Goal: Transaction & Acquisition: Purchase product/service

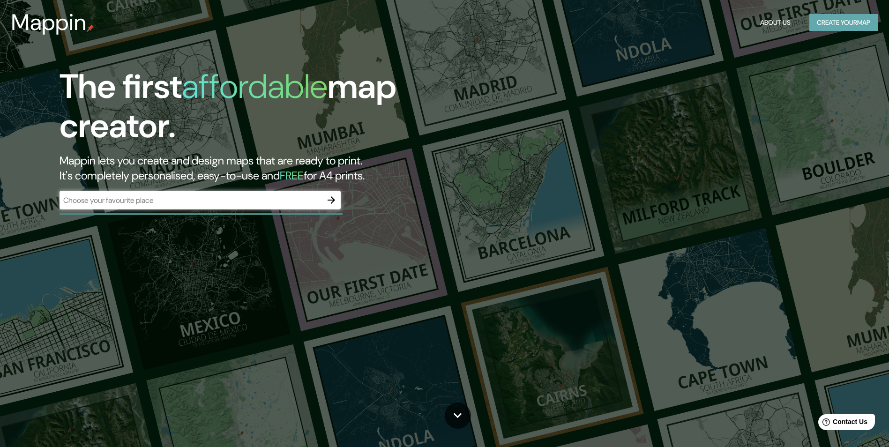
click at [849, 21] on button "Create your map" at bounding box center [843, 22] width 68 height 17
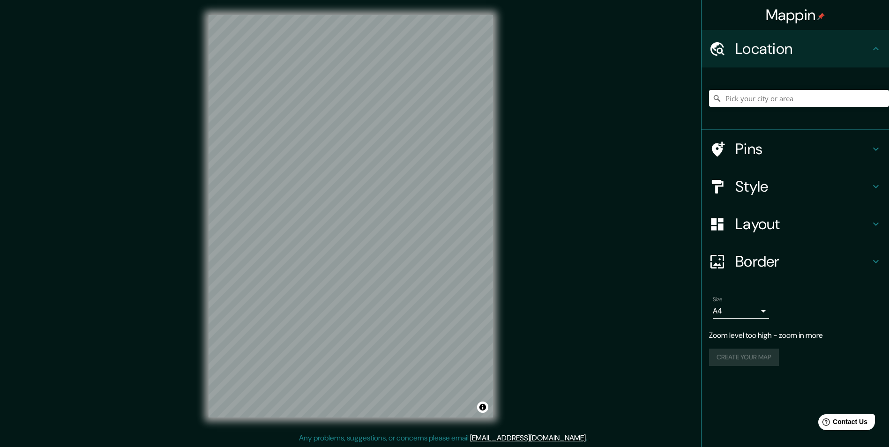
click at [530, 265] on div "Mappin Location Pins Style Layout Border Choose a border. Hint : you can make l…" at bounding box center [444, 223] width 889 height 447
click at [755, 343] on button "Create your map" at bounding box center [744, 338] width 70 height 17
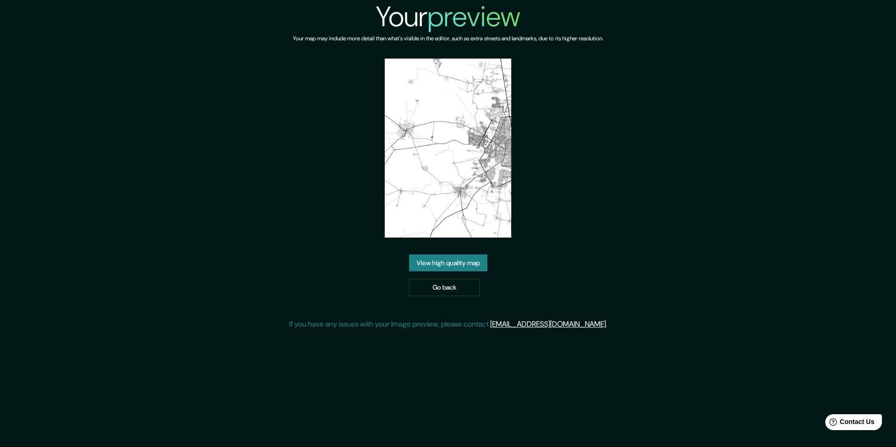
click at [441, 263] on link "View high quality map" at bounding box center [448, 262] width 78 height 17
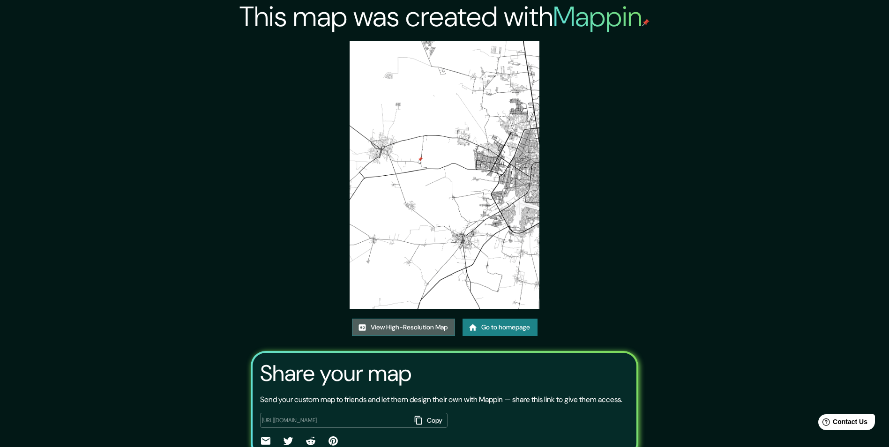
click at [429, 331] on link "View High-Resolution Map" at bounding box center [403, 327] width 103 height 17
